Goal: Transaction & Acquisition: Purchase product/service

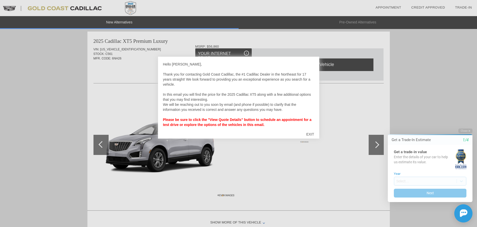
click at [314, 135] on div "EXIT" at bounding box center [310, 134] width 18 height 15
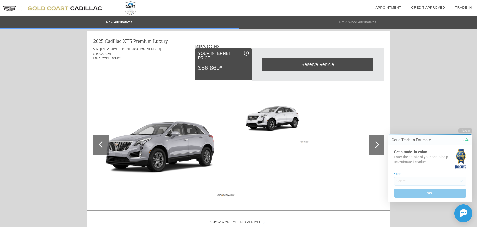
click at [377, 146] on div at bounding box center [375, 144] width 7 height 7
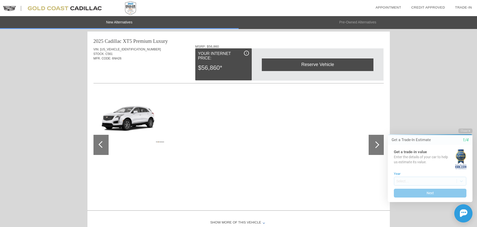
click at [377, 146] on div at bounding box center [375, 144] width 7 height 7
click at [377, 143] on div at bounding box center [375, 144] width 7 height 7
click at [101, 140] on div at bounding box center [101, 145] width 15 height 20
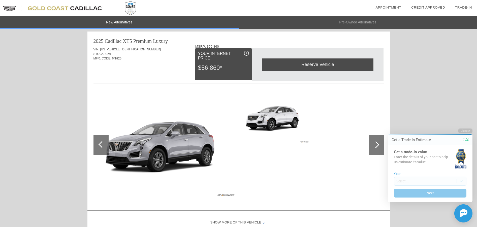
click at [101, 140] on div at bounding box center [101, 145] width 15 height 20
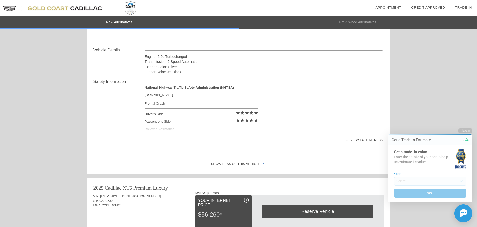
scroll to position [12, 0]
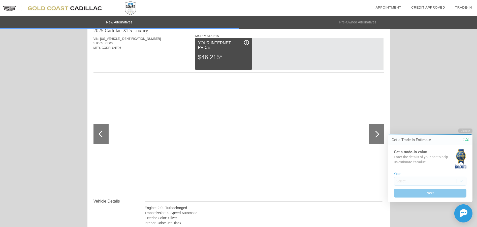
click at [212, 57] on div "$46,215*" at bounding box center [223, 57] width 51 height 13
click at [378, 124] on html "Welcome! Get a Trade-In Estimate 1/4 Get a trade-in value Enter the details of …" at bounding box center [427, 124] width 100 height 0
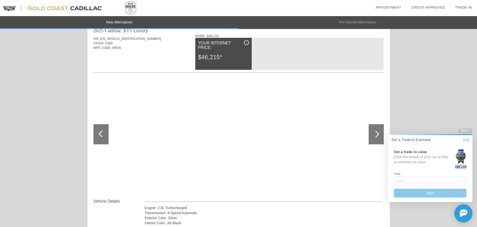
click at [378, 124] on html "Welcome! Get a Trade-In Estimate 1/4 Get a trade-in value Enter the details of …" at bounding box center [427, 124] width 100 height 0
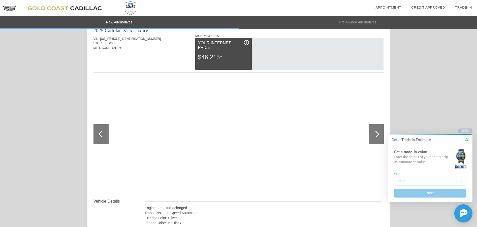
click at [378, 124] on html "Welcome! Get a Trade-In Estimate 1/4 Get a trade-in value Enter the details of …" at bounding box center [427, 124] width 100 height 0
click at [324, 28] on li "Pre-Owned Alternatives" at bounding box center [358, 22] width 239 height 13
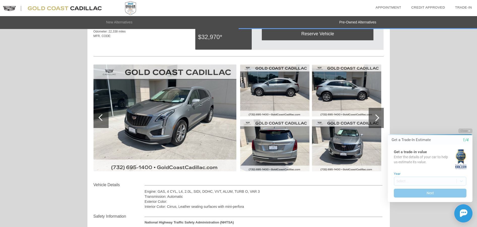
scroll to position [37, 0]
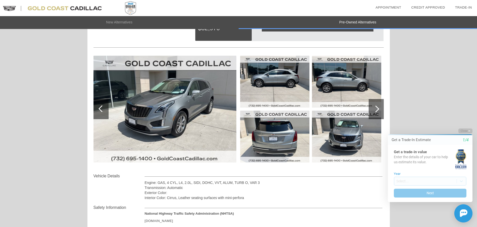
click at [380, 108] on div at bounding box center [376, 109] width 15 height 20
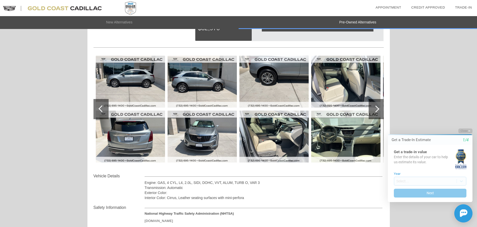
click at [347, 126] on img at bounding box center [345, 137] width 69 height 52
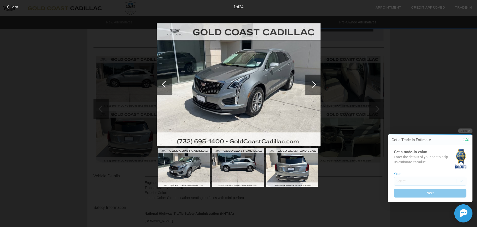
click at [312, 81] on div at bounding box center [312, 85] width 15 height 20
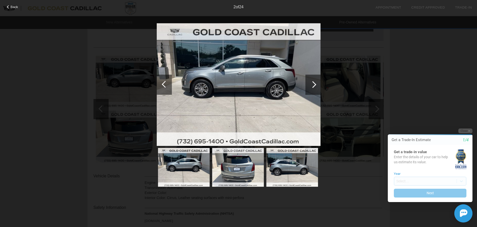
click at [312, 81] on div at bounding box center [312, 85] width 15 height 20
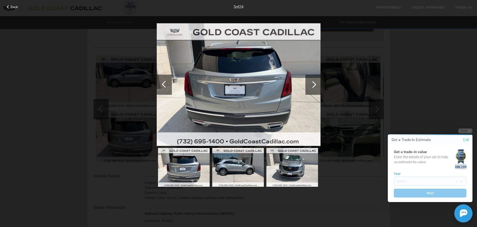
click at [312, 81] on div at bounding box center [312, 85] width 15 height 20
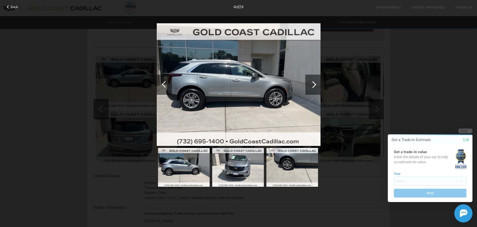
click at [312, 81] on div at bounding box center [312, 85] width 15 height 20
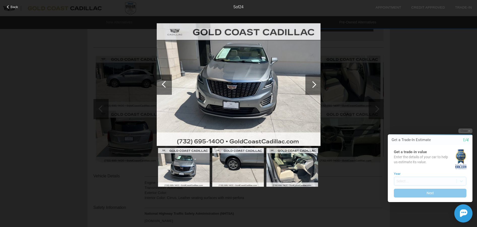
click at [312, 81] on div at bounding box center [312, 85] width 15 height 20
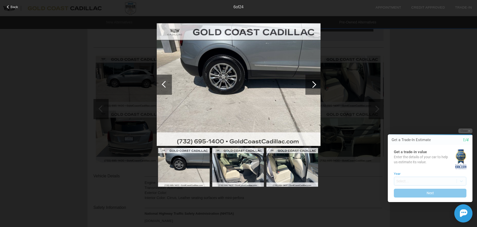
click at [312, 81] on div at bounding box center [312, 85] width 15 height 20
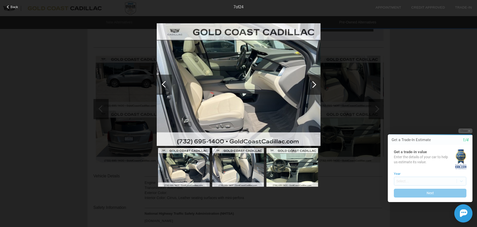
click at [312, 81] on div at bounding box center [312, 85] width 15 height 20
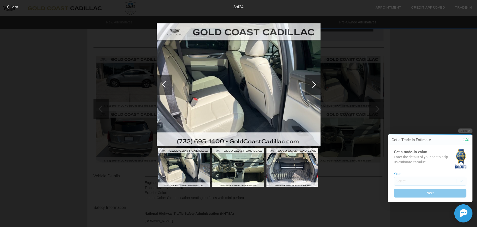
click at [312, 81] on div at bounding box center [312, 85] width 15 height 20
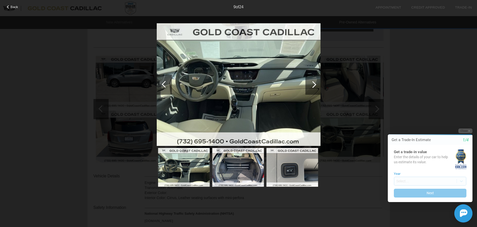
click at [312, 81] on div at bounding box center [312, 85] width 15 height 20
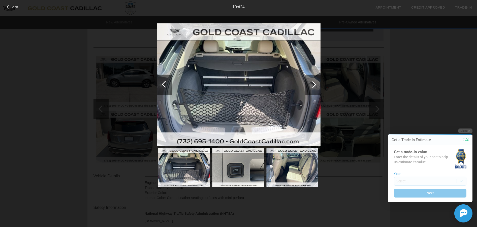
click at [312, 81] on div at bounding box center [312, 85] width 15 height 20
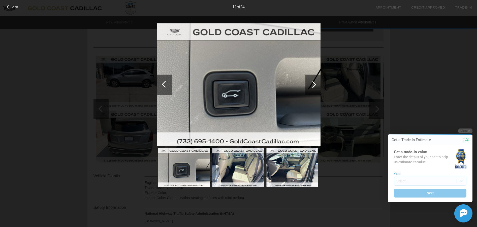
click at [312, 81] on div at bounding box center [312, 85] width 15 height 20
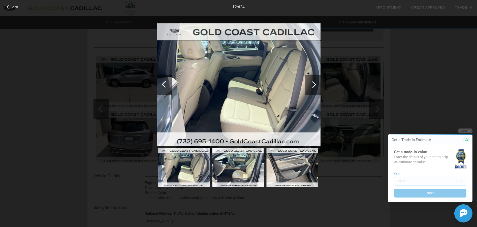
click at [312, 81] on div at bounding box center [312, 85] width 15 height 20
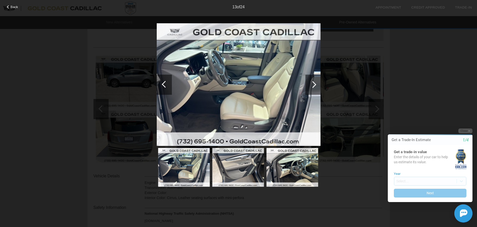
click at [312, 81] on div at bounding box center [312, 85] width 15 height 20
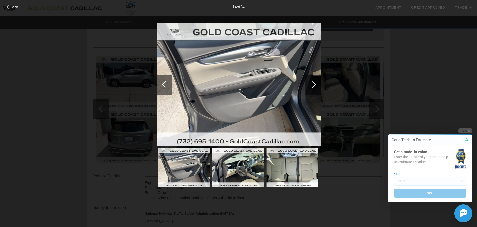
click at [312, 81] on div at bounding box center [312, 85] width 15 height 20
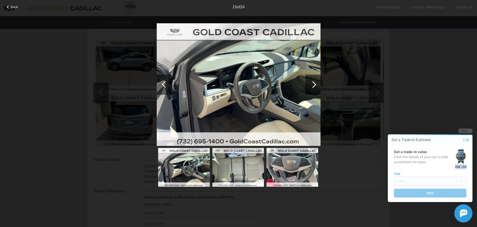
scroll to position [63, 0]
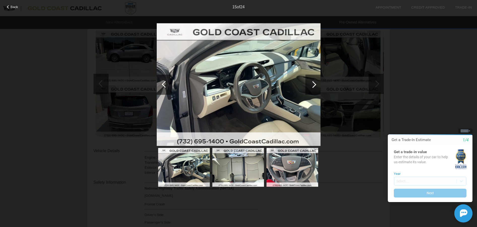
click at [469, 130] on icon "button" at bounding box center [470, 131] width 2 height 3
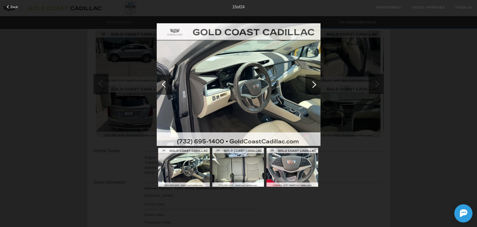
click at [13, 7] on span "Back" at bounding box center [15, 7] width 8 height 4
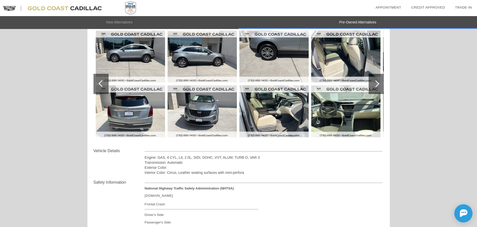
scroll to position [0, 0]
